Goal: Transaction & Acquisition: Purchase product/service

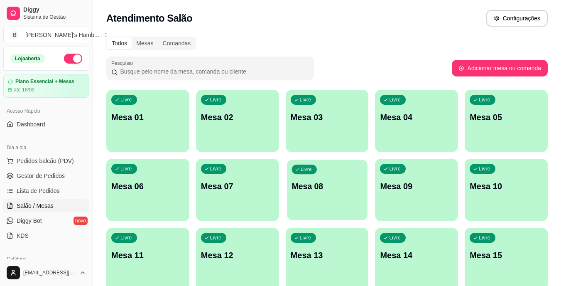
click at [307, 198] on div "Livre Mesa 08" at bounding box center [327, 184] width 81 height 51
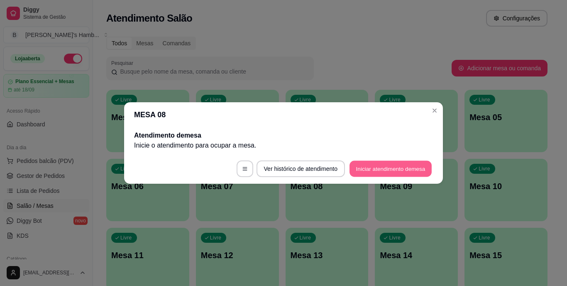
click at [376, 172] on button "Iniciar atendimento de mesa" at bounding box center [391, 169] width 82 height 16
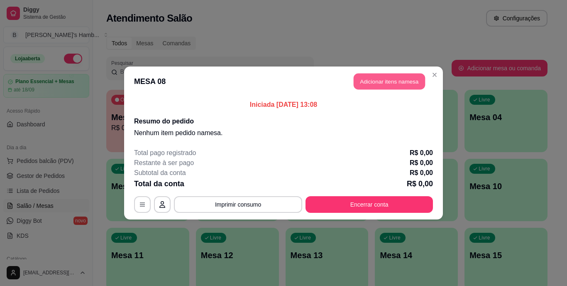
click at [371, 81] on button "Adicionar itens na mesa" at bounding box center [389, 81] width 71 height 16
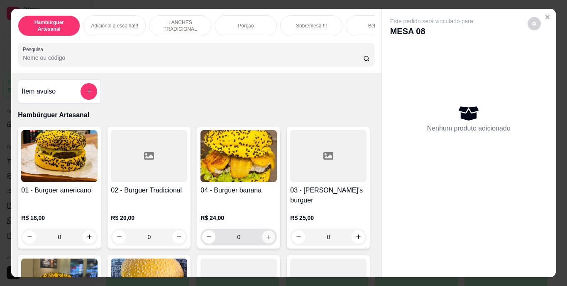
click at [266, 233] on icon "increase-product-quantity" at bounding box center [269, 236] width 6 height 6
type input "1"
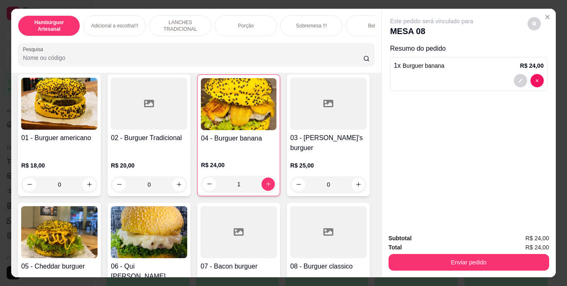
scroll to position [58, 0]
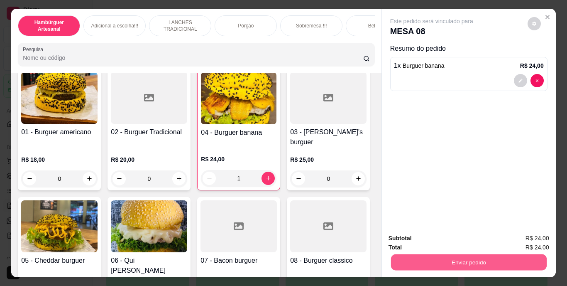
click at [418, 258] on button "Enviar pedido" at bounding box center [469, 262] width 156 height 16
click at [409, 241] on button "Não registrar e enviar pedido" at bounding box center [441, 238] width 84 height 15
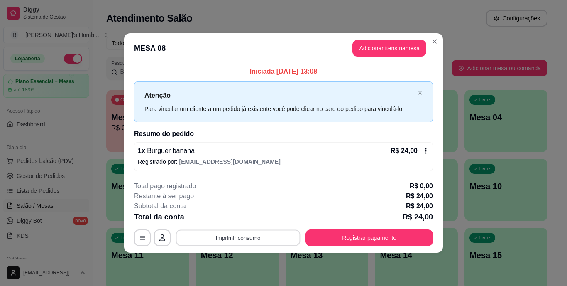
click at [242, 241] on button "Imprimir consumo" at bounding box center [238, 237] width 125 height 16
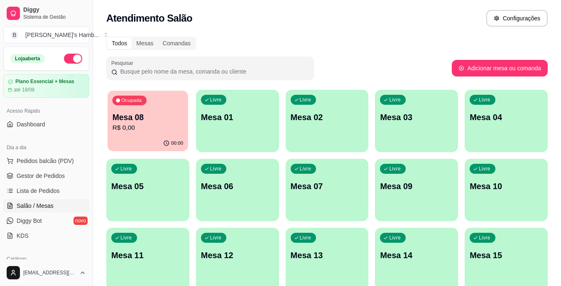
click at [145, 121] on p "Mesa 08" at bounding box center [148, 117] width 71 height 11
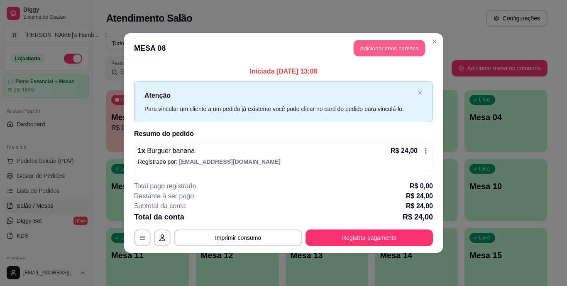
click at [384, 49] on button "Adicionar itens na mesa" at bounding box center [389, 48] width 71 height 16
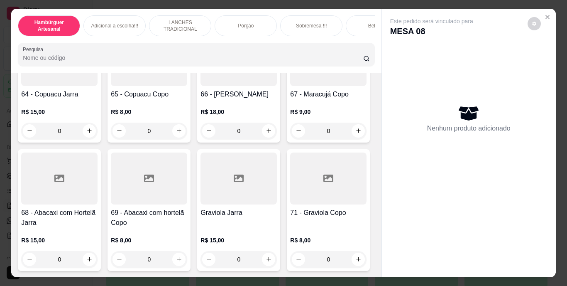
scroll to position [2986, 0]
type input "1"
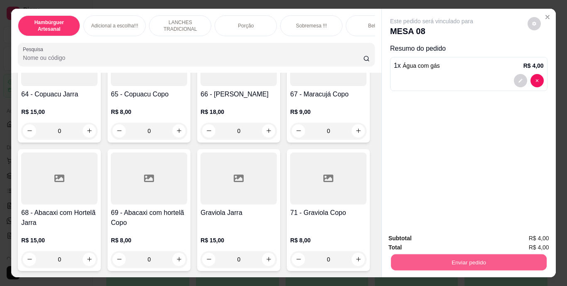
click at [402, 257] on button "Enviar pedido" at bounding box center [469, 262] width 156 height 16
click at [401, 238] on button "Não registrar e enviar pedido" at bounding box center [441, 238] width 84 height 15
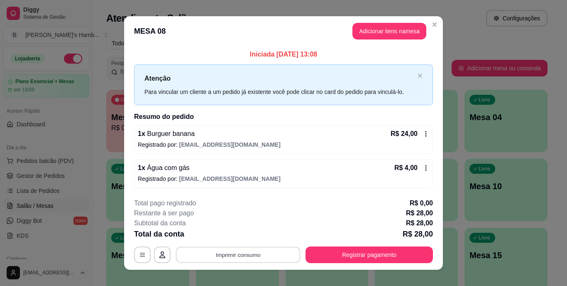
click at [257, 248] on button "Imprimir consumo" at bounding box center [238, 254] width 125 height 16
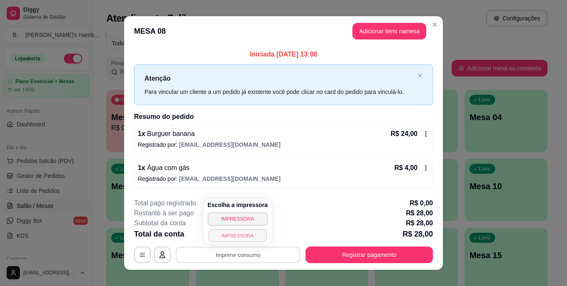
click at [248, 235] on button "IMPRESSORA" at bounding box center [237, 235] width 58 height 13
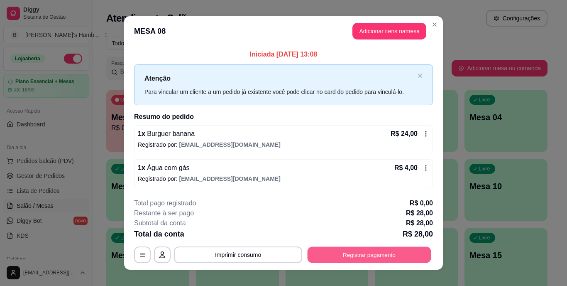
click at [318, 252] on button "Registrar pagamento" at bounding box center [370, 254] width 124 height 16
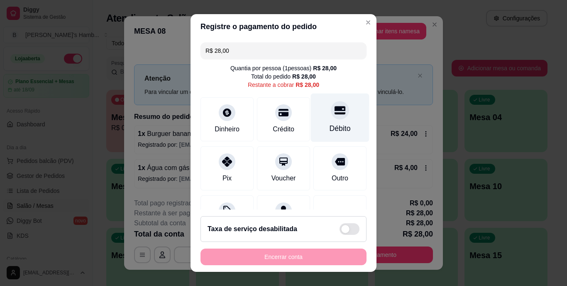
click at [335, 115] on icon at bounding box center [340, 110] width 11 height 11
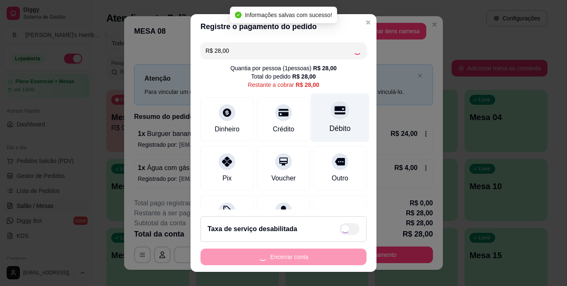
type input "R$ 0,00"
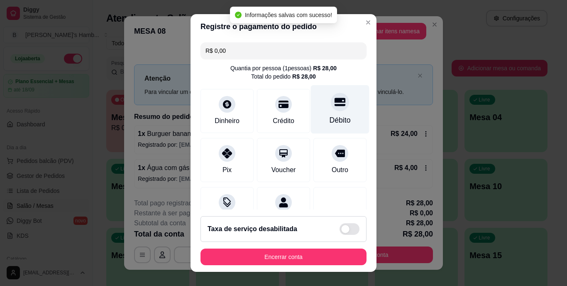
click at [330, 115] on div "Débito" at bounding box center [340, 120] width 21 height 11
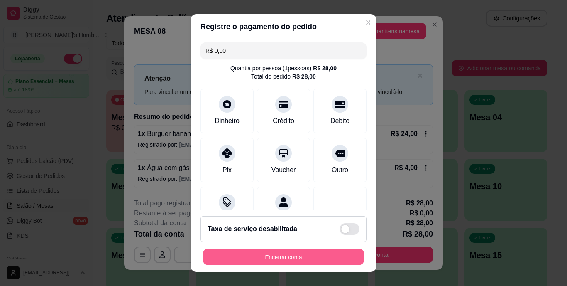
click at [263, 253] on button "Encerrar conta" at bounding box center [283, 256] width 161 height 16
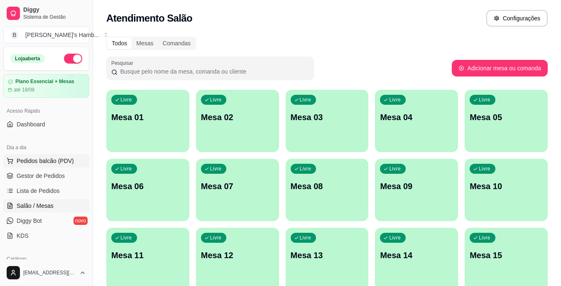
click at [61, 161] on span "Pedidos balcão (PDV)" at bounding box center [45, 161] width 57 height 8
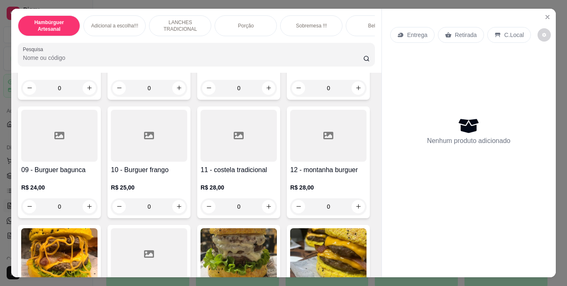
scroll to position [370, 0]
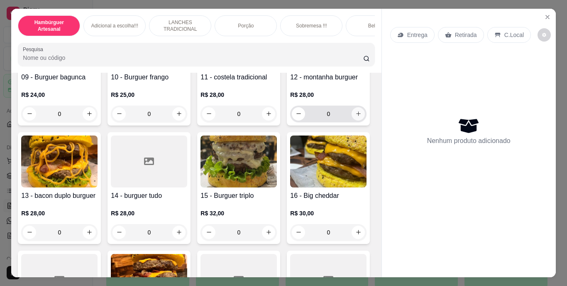
click at [355, 117] on icon "increase-product-quantity" at bounding box center [358, 113] width 6 height 6
type input "1"
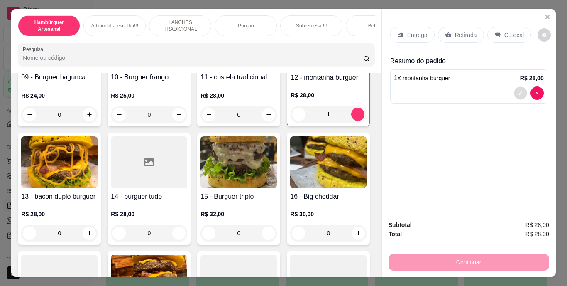
click at [519, 91] on icon "decrease-product-quantity" at bounding box center [521, 93] width 4 height 4
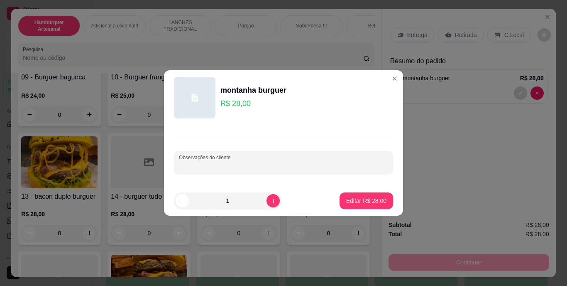
click at [351, 163] on input "Observações do cliente" at bounding box center [283, 166] width 209 height 8
type input "sem bacon sem 1 hanburguer"
click at [354, 196] on p "Editar R$ 28,00" at bounding box center [366, 200] width 39 height 8
type input "0"
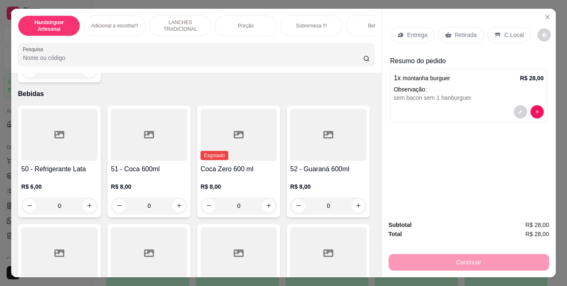
scroll to position [1939, 0]
type input "1"
click at [457, 34] on p "Retirada" at bounding box center [466, 35] width 22 height 8
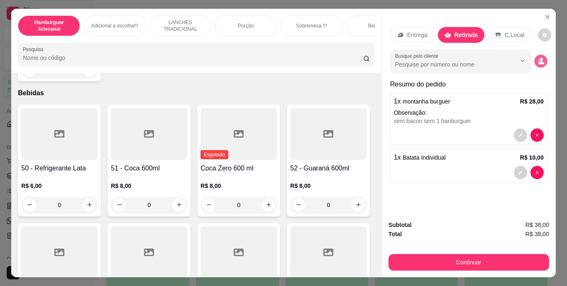
click at [540, 58] on circle "decrease-product-quantity" at bounding box center [541, 59] width 3 height 3
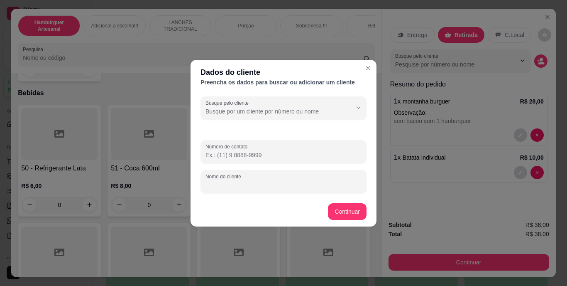
click at [308, 187] on input "Nome do cliente" at bounding box center [284, 185] width 156 height 8
type input "a"
type input "[PERSON_NAME] [PERSON_NAME]"
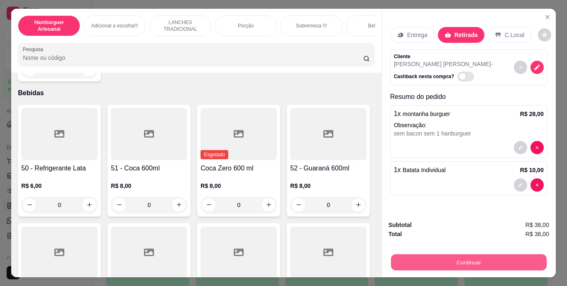
click at [407, 255] on button "Continuar" at bounding box center [469, 262] width 156 height 16
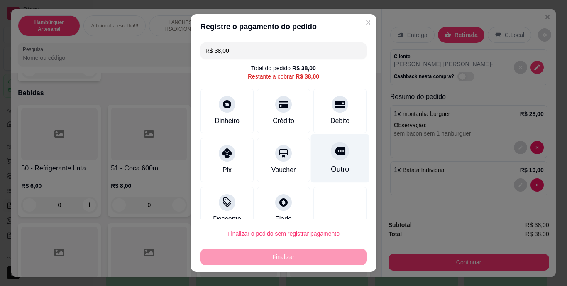
click at [331, 151] on div at bounding box center [340, 151] width 18 height 18
type input "R$ 0,00"
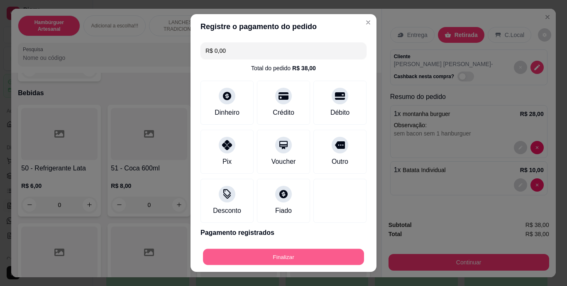
click at [307, 261] on button "Finalizar" at bounding box center [283, 256] width 161 height 16
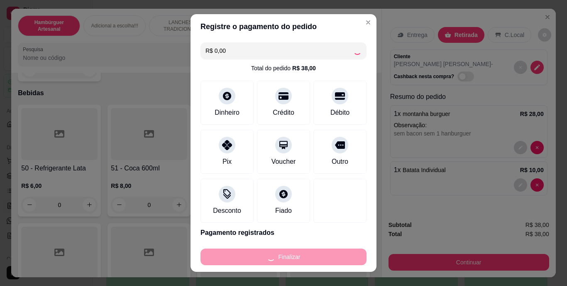
type input "0"
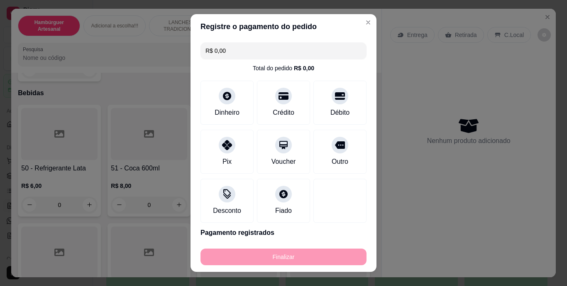
type input "-R$ 38,00"
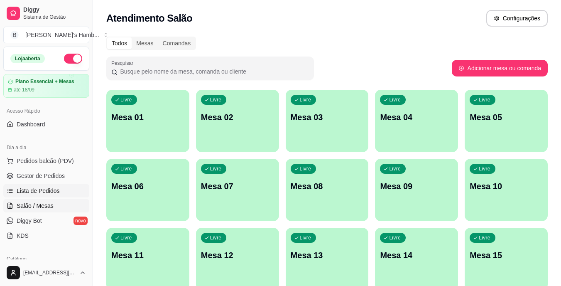
click at [43, 189] on span "Lista de Pedidos" at bounding box center [38, 190] width 43 height 8
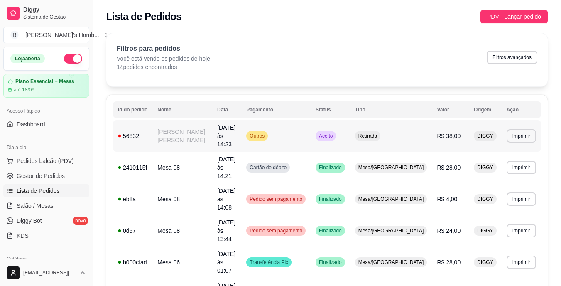
click at [194, 130] on td "[PERSON_NAME] [PERSON_NAME]" at bounding box center [182, 136] width 60 height 32
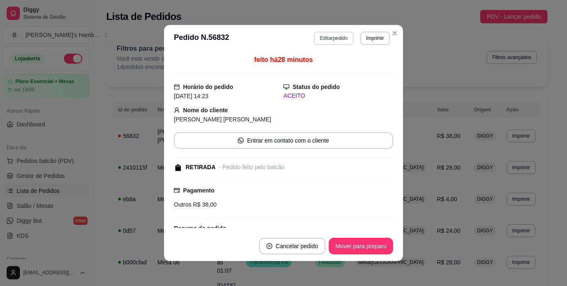
drag, startPoint x: 318, startPoint y: 27, endPoint x: 318, endPoint y: 35, distance: 7.9
click at [318, 35] on header "**********" at bounding box center [283, 38] width 239 height 27
click at [318, 35] on button "Editar pedido" at bounding box center [334, 38] width 39 height 13
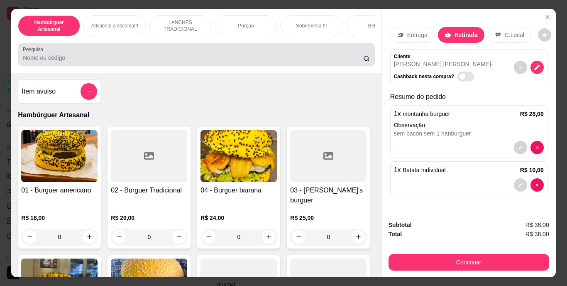
click at [268, 54] on div at bounding box center [196, 54] width 347 height 17
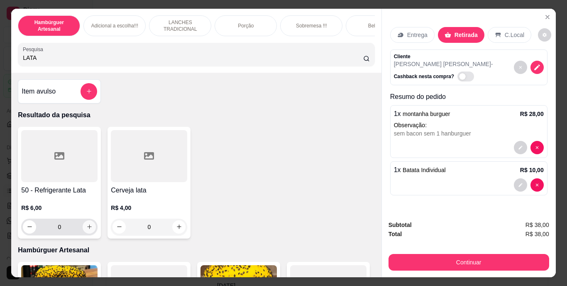
type input "LATA"
click at [87, 230] on icon "increase-product-quantity" at bounding box center [89, 226] width 6 height 6
type input "1"
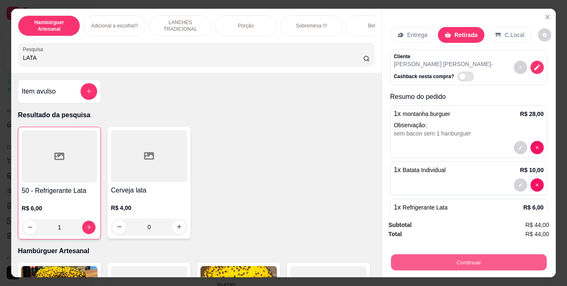
click at [429, 255] on button "Continuar" at bounding box center [469, 262] width 156 height 16
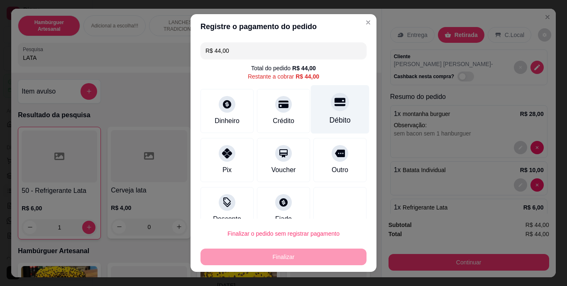
click at [330, 121] on div "Débito" at bounding box center [340, 120] width 21 height 11
type input "R$ 0,00"
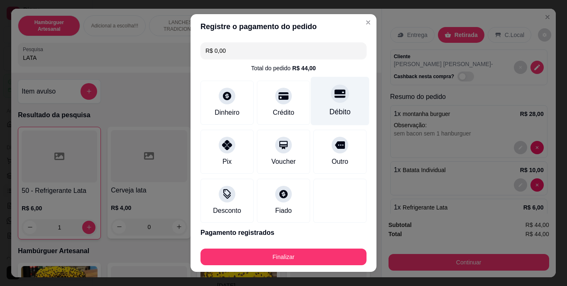
click at [330, 113] on div "Débito" at bounding box center [340, 112] width 21 height 11
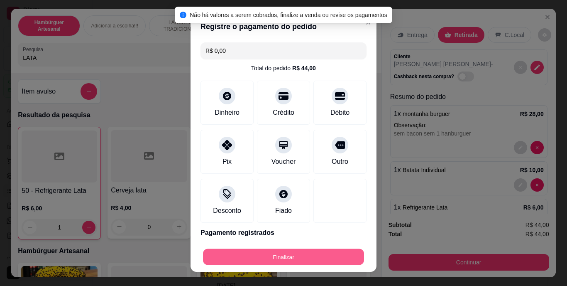
click at [283, 253] on button "Finalizar" at bounding box center [283, 256] width 161 height 16
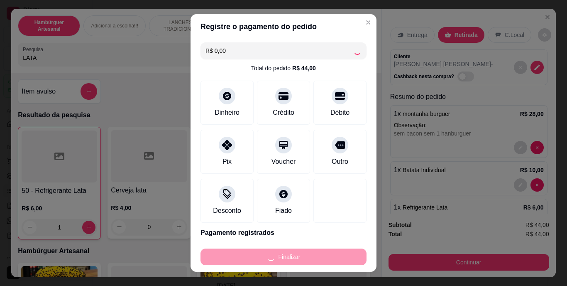
type input "0"
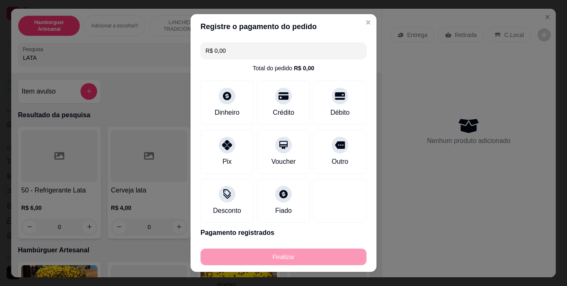
type input "-R$ 44,00"
